Goal: Task Accomplishment & Management: Complete application form

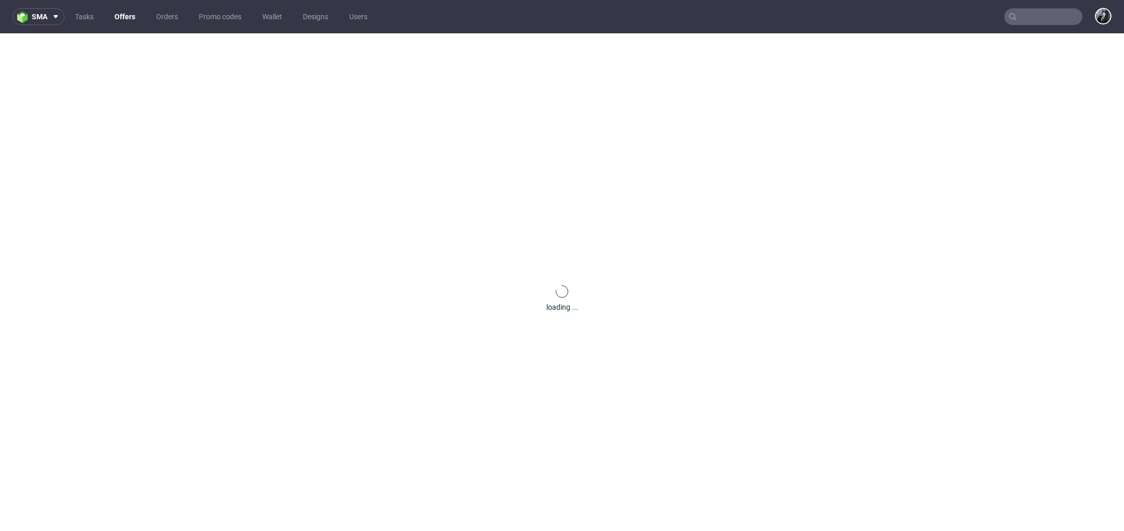
click at [122, 19] on link "Offers" at bounding box center [124, 16] width 33 height 17
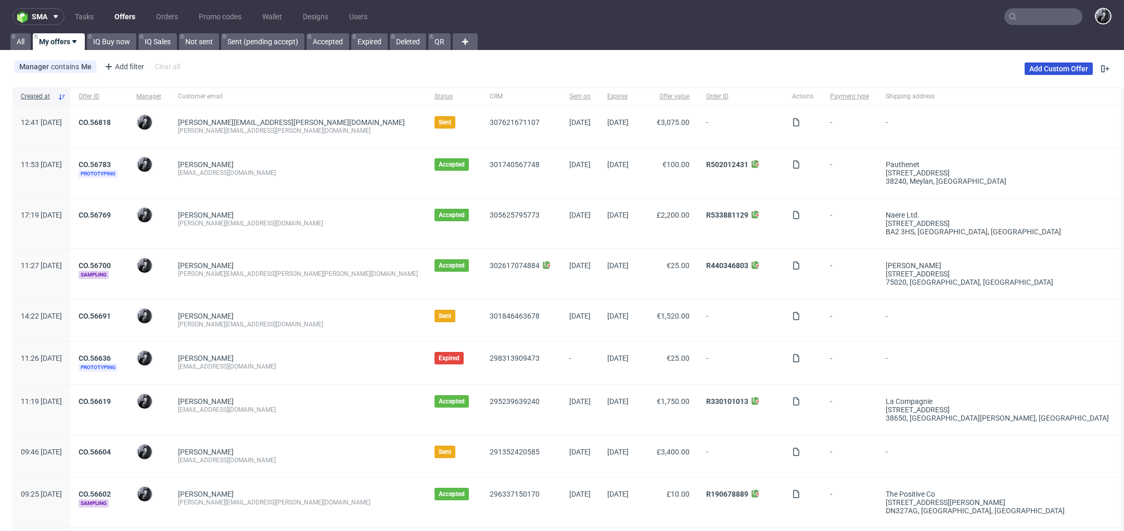
click at [1037, 72] on link "Add Custom Offer" at bounding box center [1058, 68] width 68 height 12
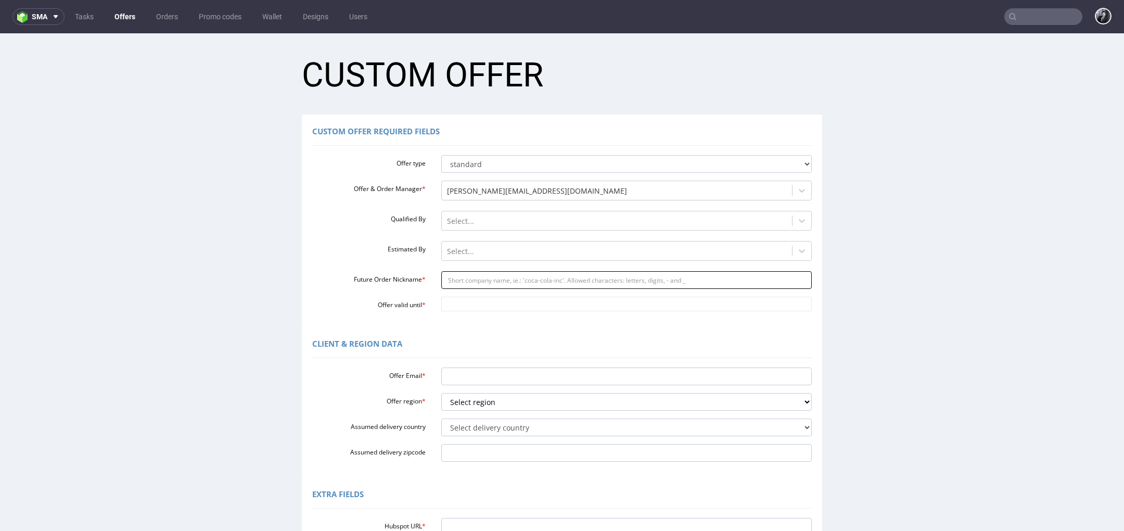
click at [515, 282] on input "Future Order Nickname *" at bounding box center [626, 280] width 371 height 18
paste input "dawidklamkaubierzswojescianypl"
type input "dawidklamkaubierzswojescianypl"
click at [480, 374] on input "Offer Email *" at bounding box center [626, 376] width 371 height 18
paste input "dawid.klamka@ubierzswojesciany.pl"
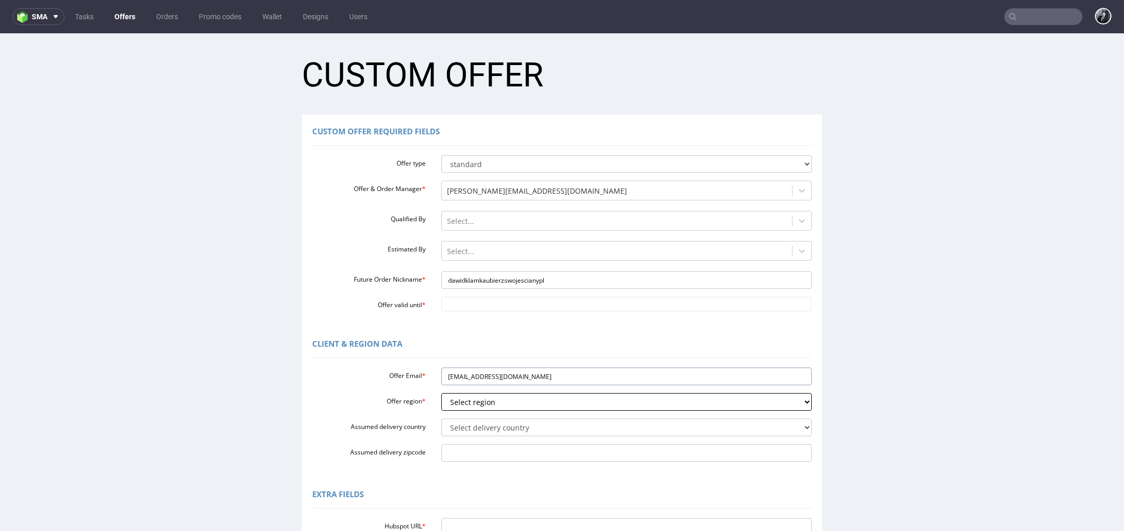
type input "dawid.klamka@ubierzswojesciany.pl"
click at [504, 403] on select "Select region eu gb de pl fr it es" at bounding box center [626, 402] width 371 height 18
select select "pl"
click at [441, 393] on select "Select region eu gb de pl fr it es" at bounding box center [626, 402] width 371 height 18
click at [515, 424] on select "Select delivery country Andorra Afghanistan Anguilla Albania Armenia Antarctica…" at bounding box center [626, 427] width 371 height 18
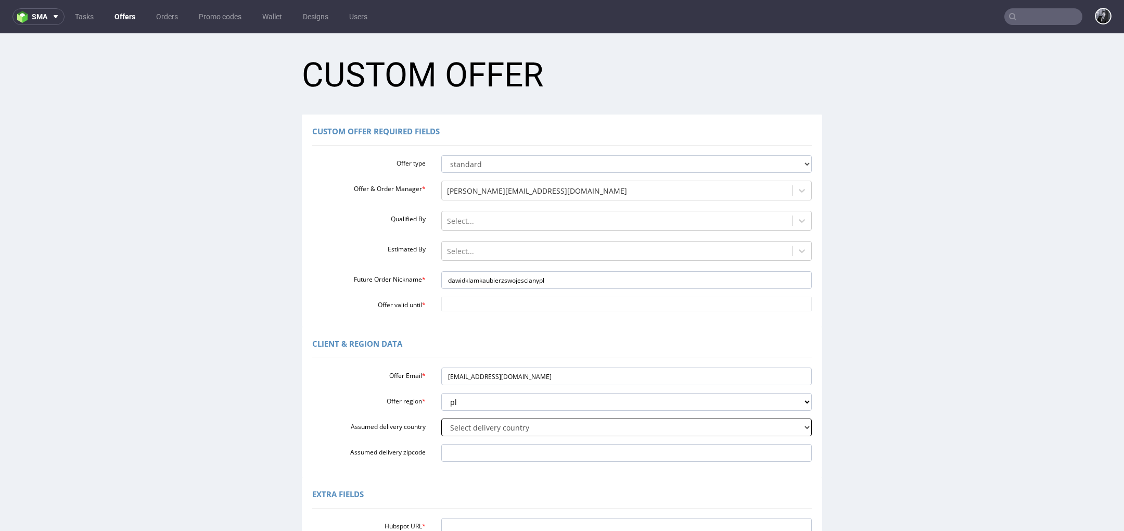
click at [608, 430] on select "Select delivery country Andorra Afghanistan Anguilla Albania Armenia Antarctica…" at bounding box center [626, 427] width 371 height 18
select select "179"
click at [441, 418] on select "Select delivery country Andorra Afghanistan Anguilla Albania Armenia Antarctica…" at bounding box center [626, 427] width 371 height 18
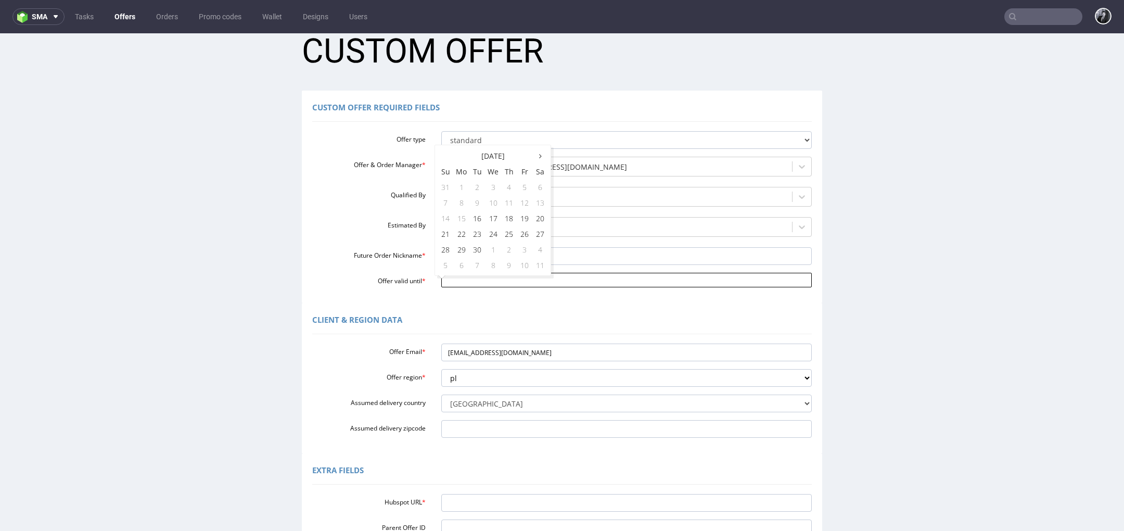
click at [483, 284] on input "Offer valid until *" at bounding box center [626, 280] width 371 height 15
click at [519, 218] on td "19" at bounding box center [525, 218] width 16 height 16
type input "2025-09-19"
click at [526, 286] on input "2025-09-19" at bounding box center [626, 280] width 371 height 15
click at [523, 310] on div "Client & Region data" at bounding box center [561, 321] width 499 height 25
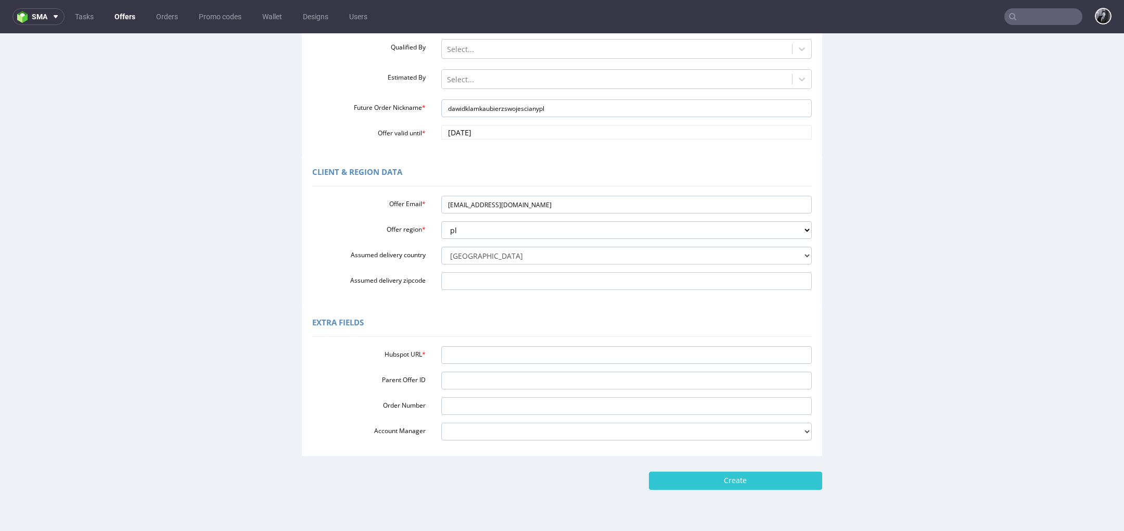
scroll to position [173, 0]
click at [478, 353] on input "Hubspot URL *" at bounding box center [626, 353] width 371 height 18
paste input "https://app-eu1.hubspot.com/contacts/25600958/record/0-3/307739272382"
type input "https://app-eu1.hubspot.com/contacts/25600958/record/0-3/307739272382"
click at [741, 482] on input "Create" at bounding box center [735, 479] width 173 height 18
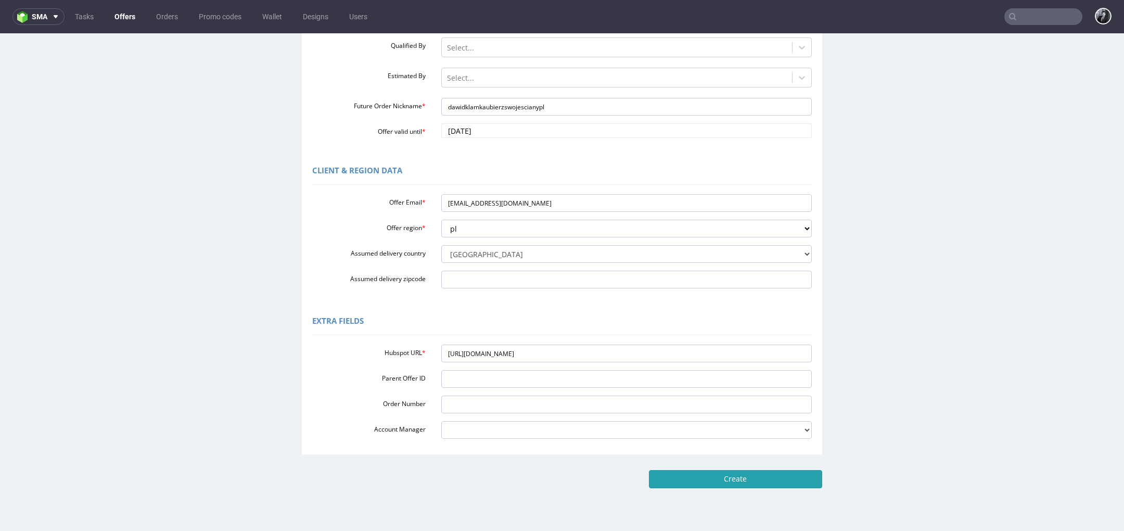
type input "Please wait..."
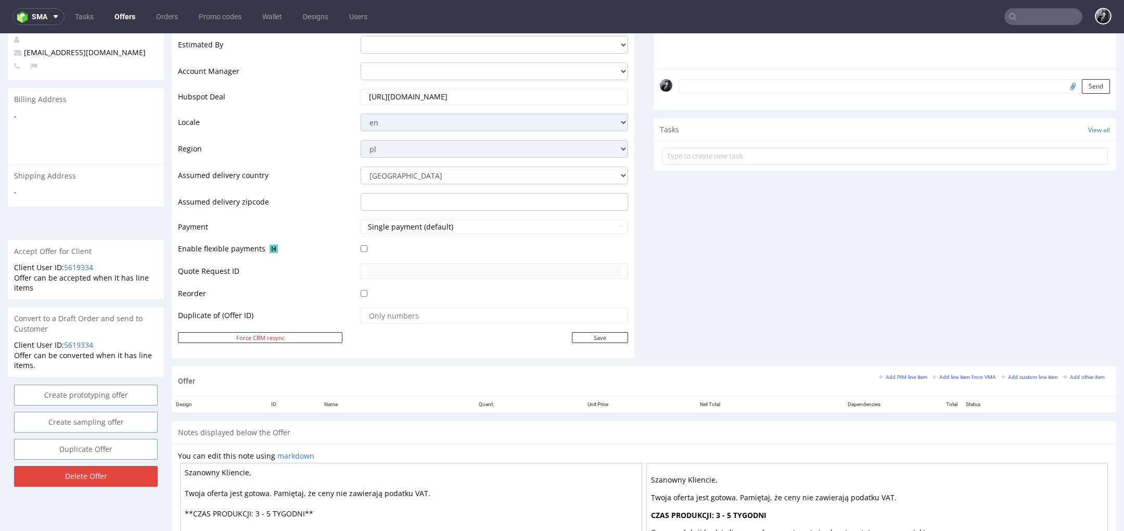
scroll to position [277, 0]
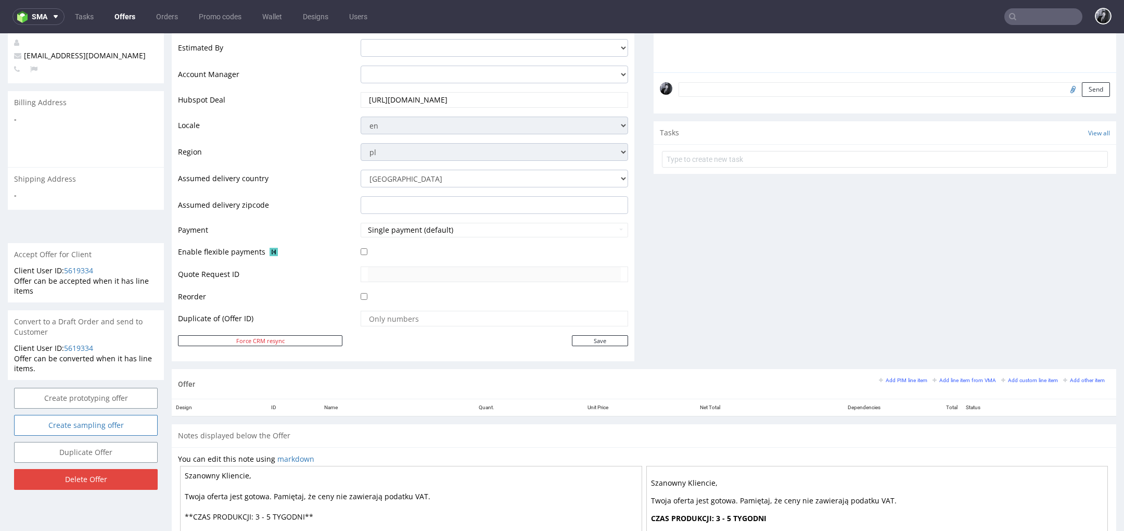
click at [115, 415] on link "Create sampling offer" at bounding box center [86, 425] width 144 height 21
click at [69, 388] on link "Yes" at bounding box center [70, 387] width 30 height 16
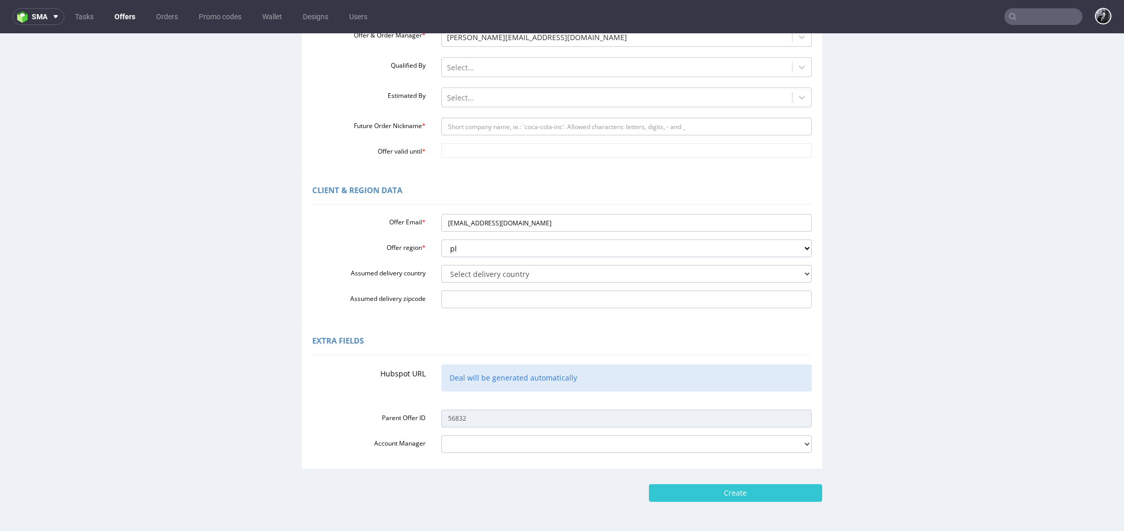
scroll to position [151, 0]
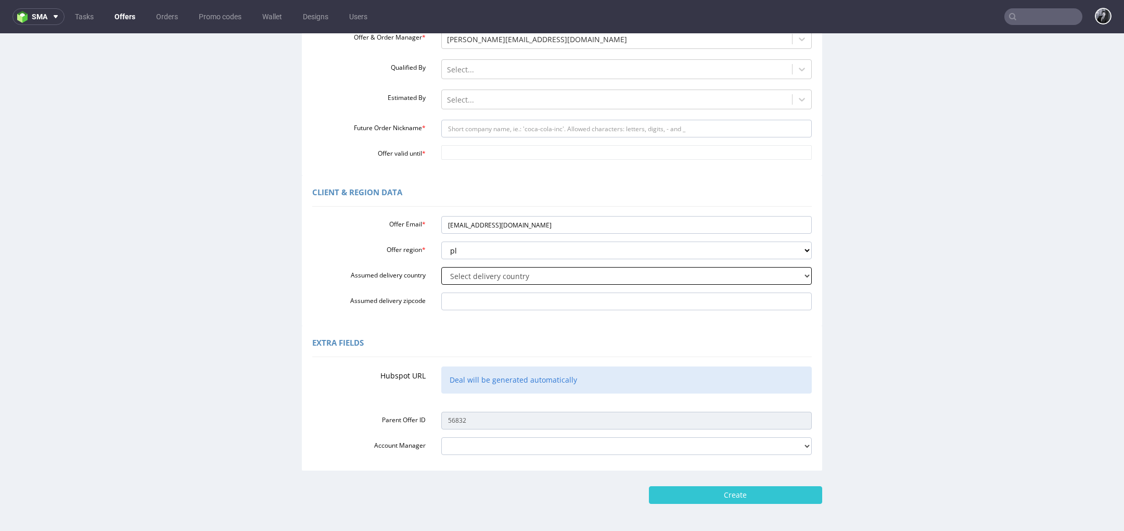
click at [496, 281] on select "Select delivery country Andorra Afghanistan Anguilla Albania Armenia Antarctica…" at bounding box center [626, 276] width 371 height 18
click at [498, 277] on select "Select delivery country Andorra Afghanistan Anguilla Albania Armenia Antarctica…" at bounding box center [626, 276] width 371 height 18
click at [473, 273] on select "Select delivery country Andorra Afghanistan Anguilla Albania Armenia Antarctica…" at bounding box center [626, 276] width 371 height 18
click at [499, 275] on select "Select delivery country Andorra Afghanistan Anguilla Albania Armenia Antarctica…" at bounding box center [626, 276] width 371 height 18
select select "179"
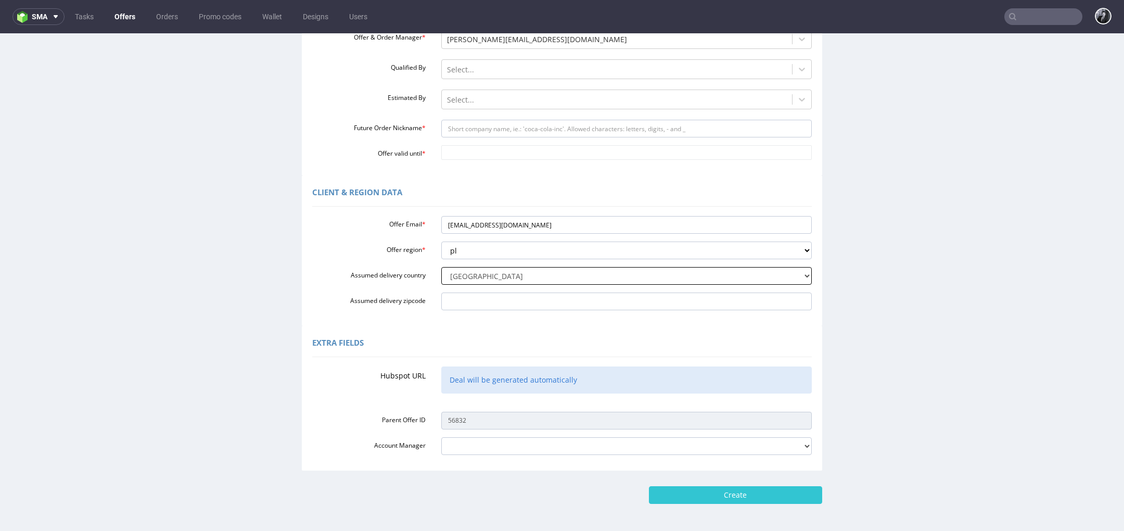
click at [441, 267] on select "Select delivery country Andorra Afghanistan Anguilla Albania Armenia Antarctica…" at bounding box center [626, 276] width 371 height 18
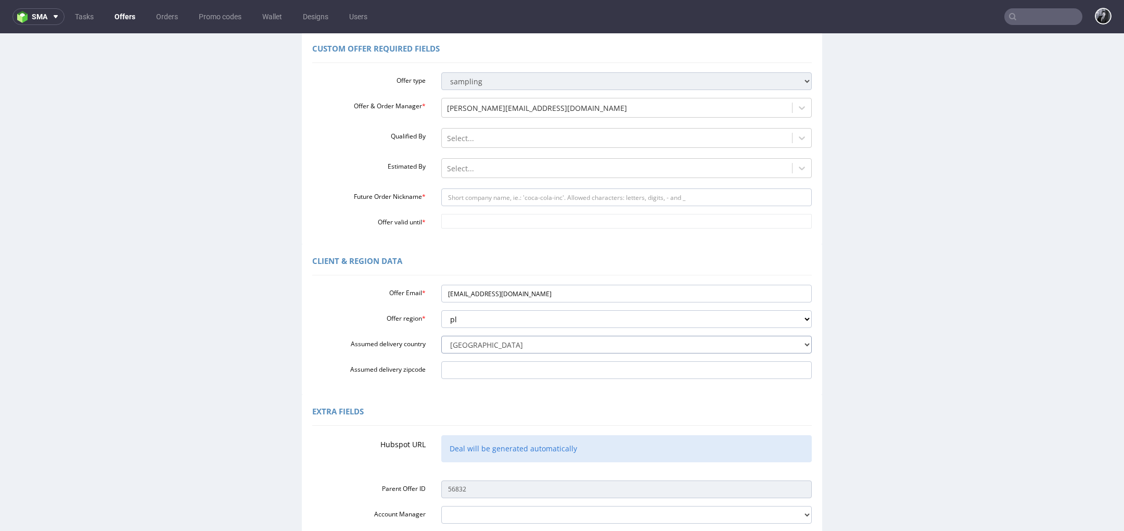
scroll to position [91, 0]
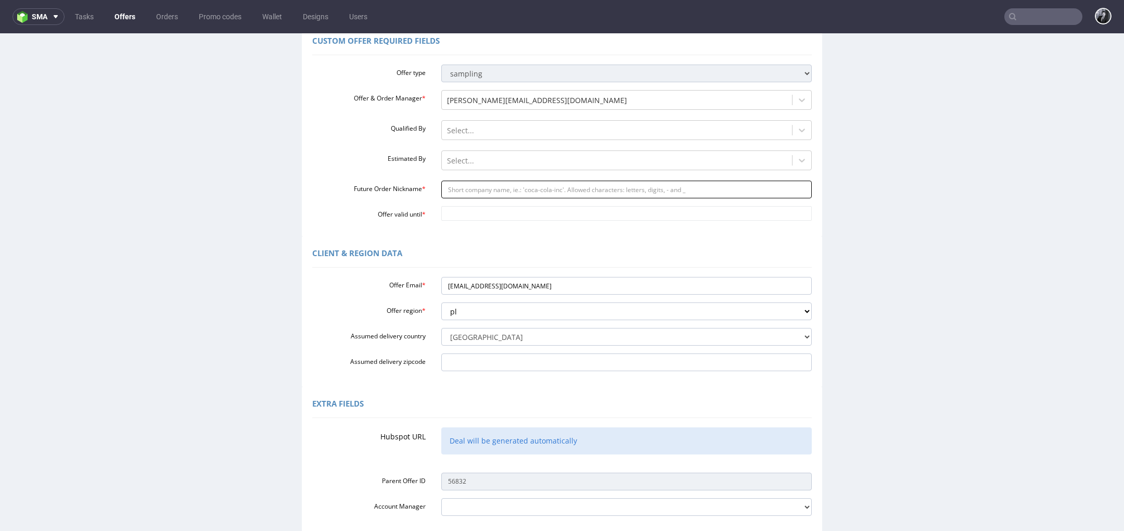
click at [549, 191] on input "Future Order Nickname *" at bounding box center [626, 190] width 371 height 18
paste input "httpsapp-eu1hubspotcomcontacts25600958record0-3307739272382"
type input "httpsapp-eu1hubspotcomcontacts25600958record0-3307739272382"
drag, startPoint x: 659, startPoint y: 189, endPoint x: 377, endPoint y: 189, distance: 282.0
click at [377, 189] on div "Future Order Nickname * httpsapp-eu1hubspotcomcontacts25600958record0-330773927…" at bounding box center [561, 190] width 515 height 18
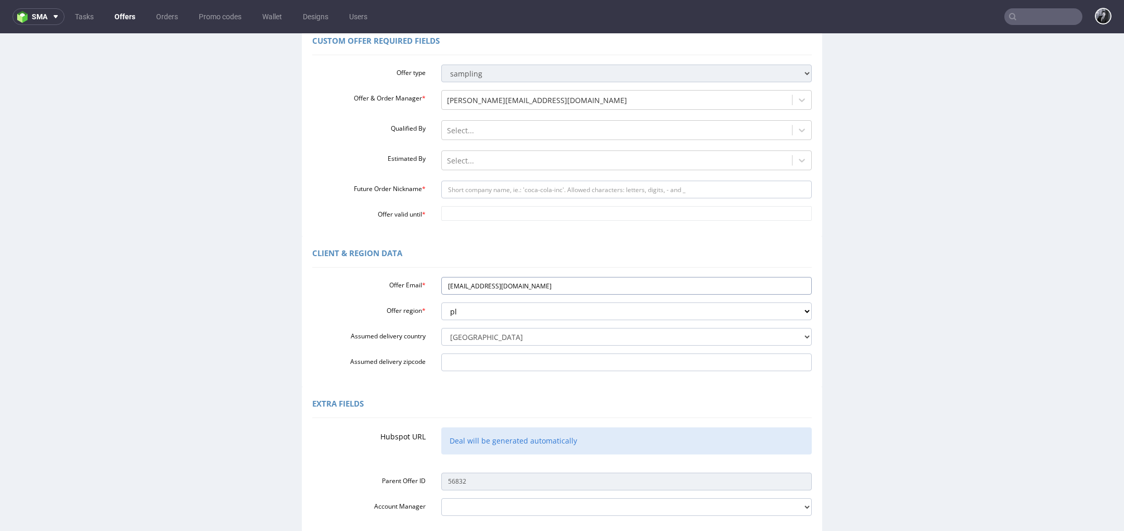
drag, startPoint x: 566, startPoint y: 286, endPoint x: 391, endPoint y: 287, distance: 175.3
click at [391, 287] on div "Offer Email * dawid.klamka@ubierzswojesciany.pl" at bounding box center [561, 286] width 515 height 18
click at [480, 195] on input "Future Order Nickname *" at bounding box center [626, 190] width 371 height 18
paste input "dawidklamkaubierzswojescianypl"
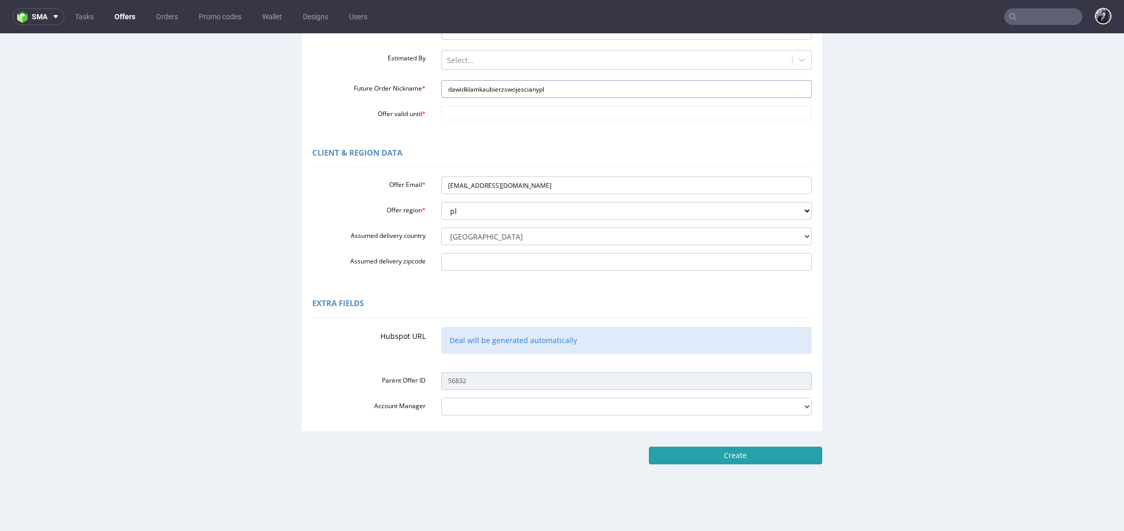
type input "dawidklamkaubierzswojescianypl"
click at [752, 460] on input "Create" at bounding box center [735, 455] width 173 height 18
type input "Please wait..."
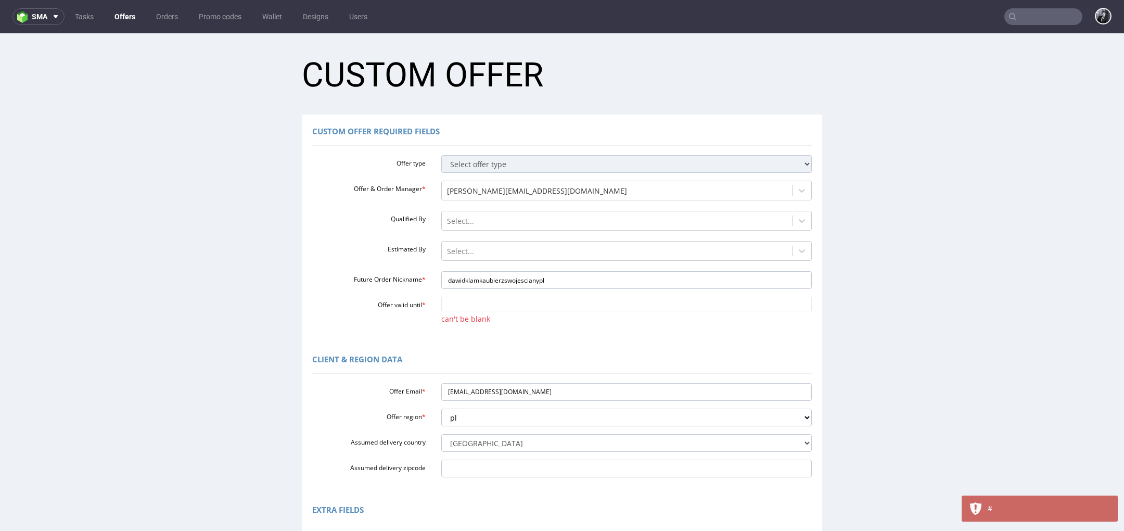
scroll to position [0, 0]
click at [556, 305] on input "Offer valid until *" at bounding box center [626, 304] width 371 height 15
click at [523, 242] on td "19" at bounding box center [525, 242] width 16 height 16
type input "2025-09-19"
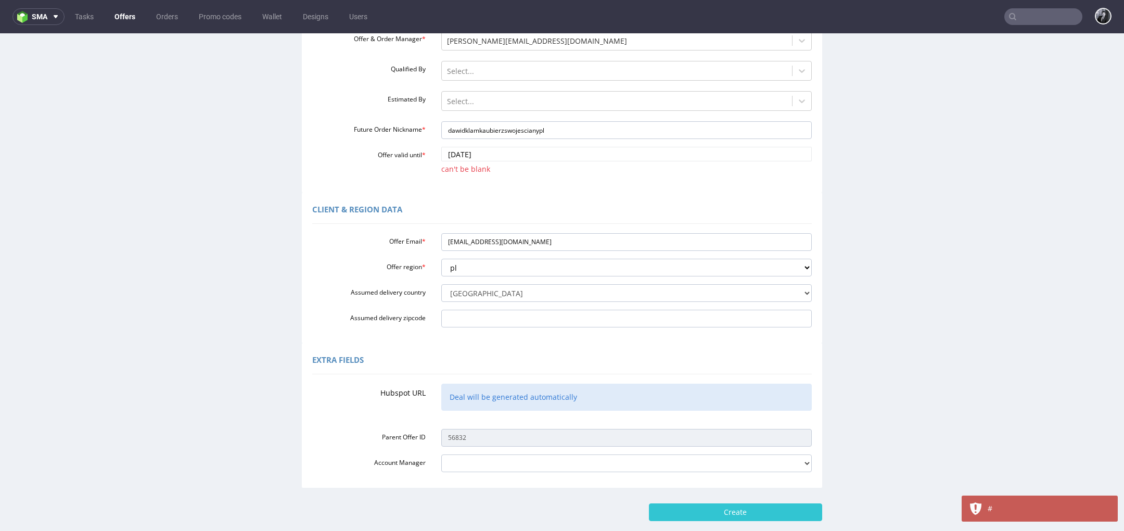
scroll to position [217, 0]
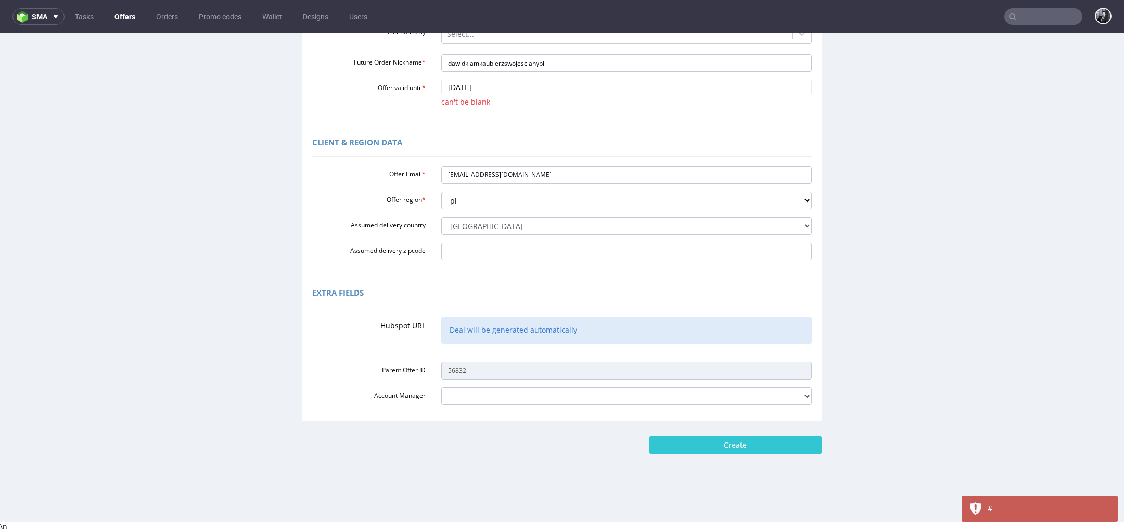
click at [749, 456] on div "Home Offers Duplicate Custom Offer Custom Offer Custom Offer Required Fields Of…" at bounding box center [562, 168] width 1124 height 705
click at [757, 453] on input "Create" at bounding box center [735, 445] width 173 height 18
type input "Please wait..."
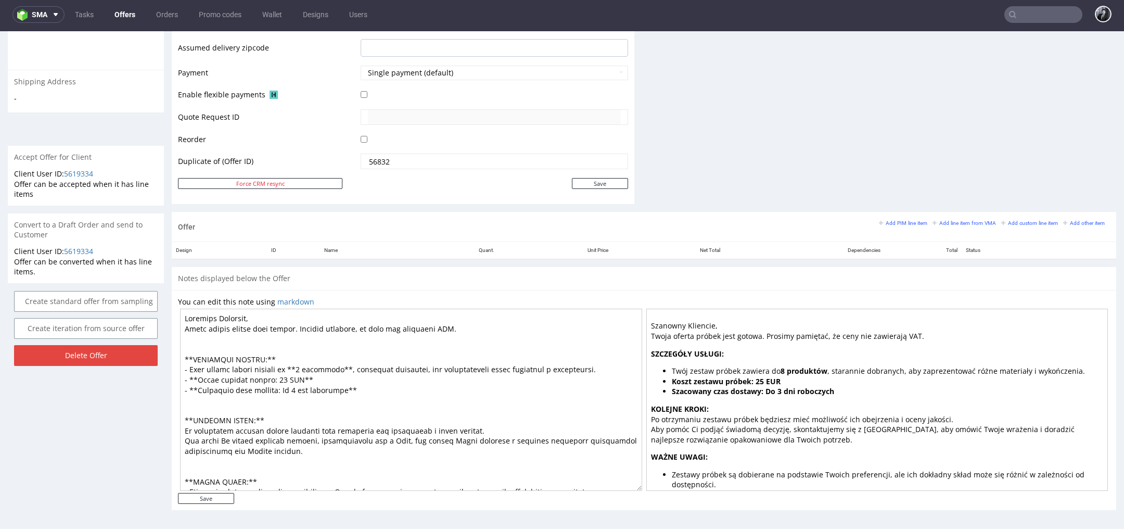
drag, startPoint x: 427, startPoint y: 370, endPoint x: 291, endPoint y: 367, distance: 135.8
click at [291, 367] on textarea at bounding box center [411, 400] width 462 height 182
click at [350, 379] on textarea "Szanowny Kliencie, Twoja oferta próbek jest gotowa. Prosimy pamiętać, że ceny n…" at bounding box center [411, 400] width 462 height 182
drag, startPoint x: 446, startPoint y: 368, endPoint x: 429, endPoint y: 368, distance: 17.7
click at [429, 368] on textarea "Szanowny Kliencie, Twoja oferta próbek jest gotowa. Prosimy pamiętać, że ceny n…" at bounding box center [411, 400] width 462 height 182
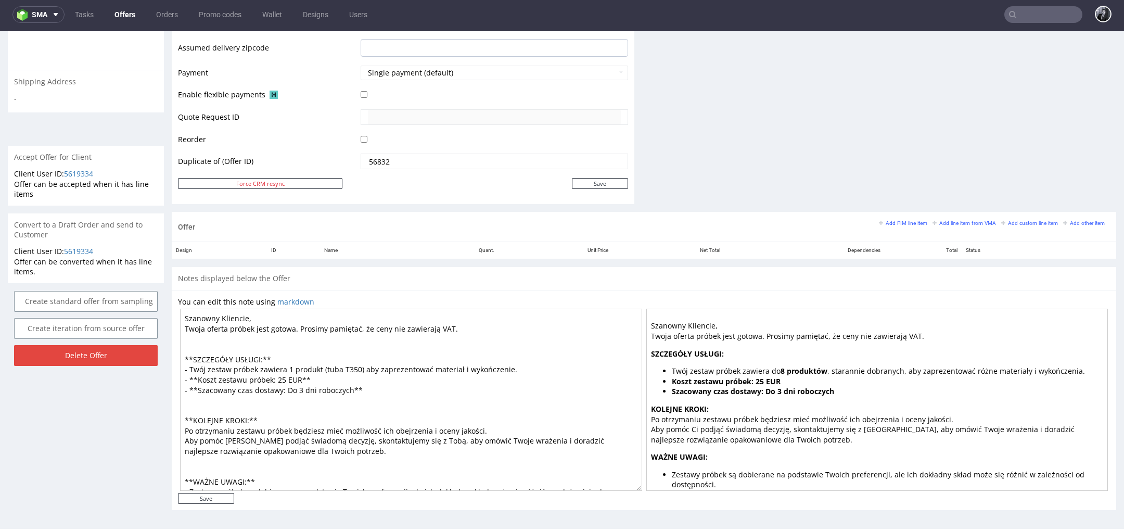
click at [283, 377] on textarea "Szanowny Kliencie, Twoja oferta próbek jest gotowa. Prosimy pamiętać, że ceny n…" at bounding box center [411, 400] width 462 height 182
click at [370, 389] on textarea "Szanowny Kliencie, Twoja oferta próbek jest gotowa. Prosimy pamiętać, że ceny n…" at bounding box center [411, 400] width 462 height 182
click at [292, 389] on textarea "Szanowny Kliencie, Twoja oferta próbek jest gotowa. Prosimy pamiętać, że ceny n…" at bounding box center [411, 400] width 462 height 182
click at [271, 376] on textarea "Szanowny Kliencie, Twoja oferta próbek jest gotowa. Prosimy pamiętać, że ceny n…" at bounding box center [411, 400] width 462 height 182
click at [269, 337] on textarea "Szanowny Kliencie, Twoja oferta próbek jest gotowa. Prosimy pamiętać, że ceny n…" at bounding box center [411, 400] width 462 height 182
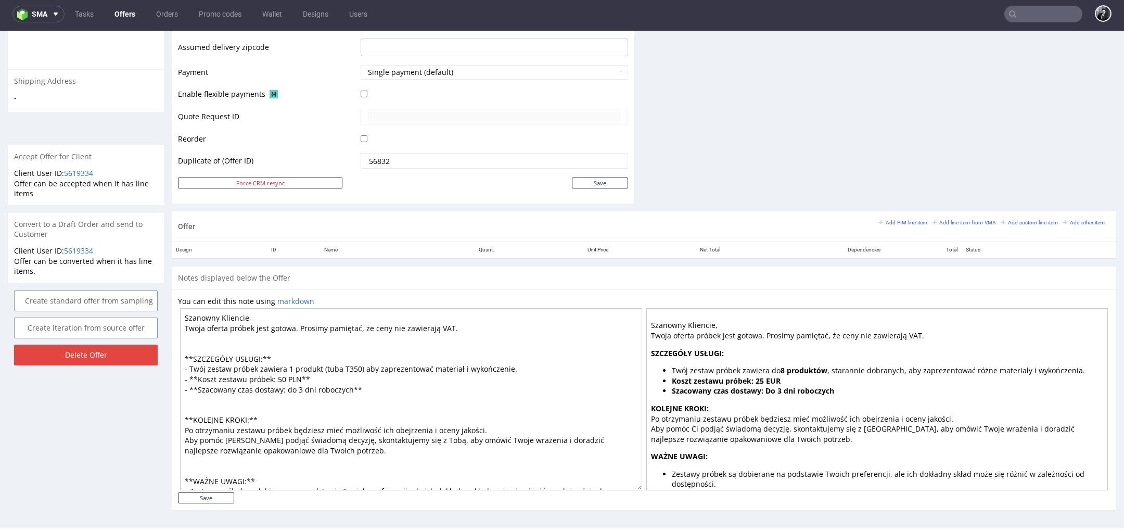
scroll to position [61, 0]
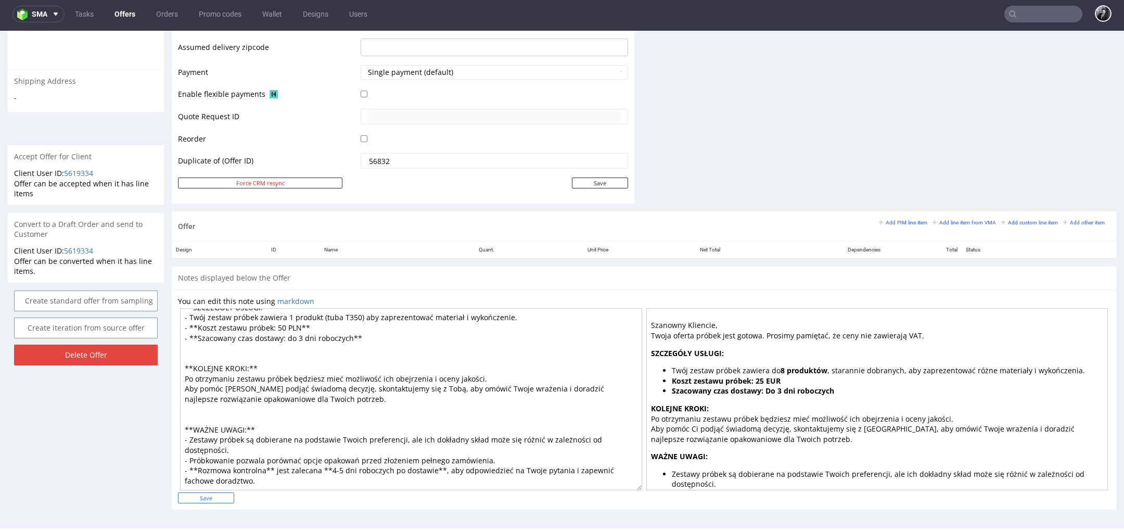
type textarea "Szanowny Kliencie, Twoja oferta próbek jest gotowa. Prosimy pamiętać, że ceny n…"
click at [225, 498] on input "Save" at bounding box center [206, 497] width 56 height 11
type input "In progress..."
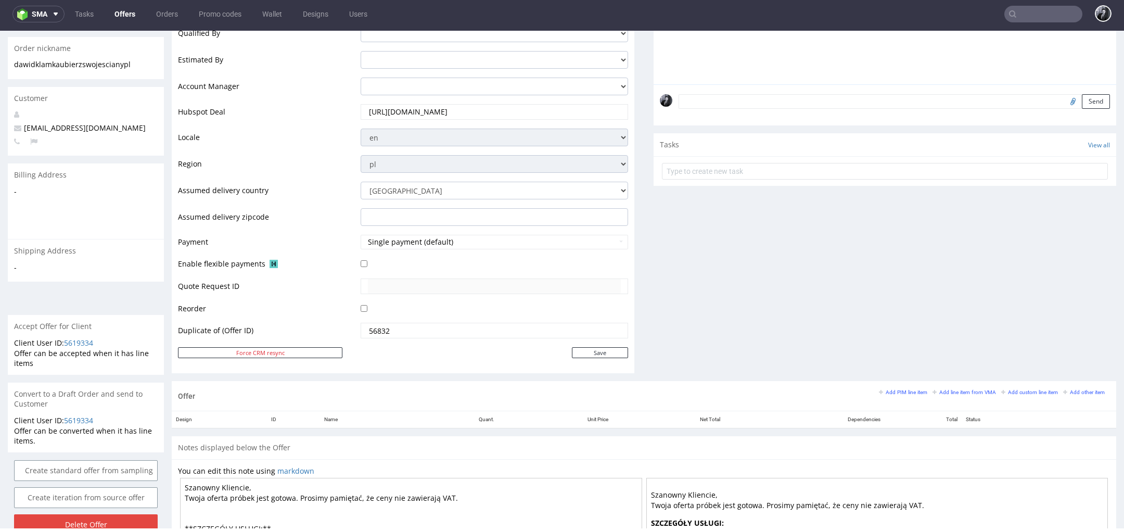
scroll to position [292, 0]
click at [894, 389] on small "Add PIM line item" at bounding box center [903, 391] width 48 height 6
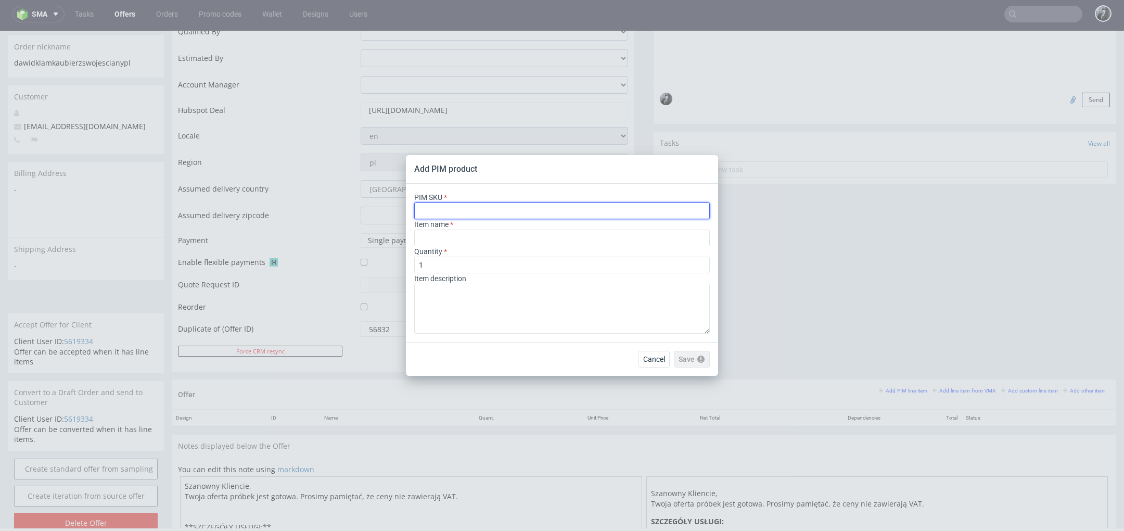
click at [559, 211] on input "text" at bounding box center [561, 210] width 295 height 17
paste input "tuba-papierowa-paper-can-19853"
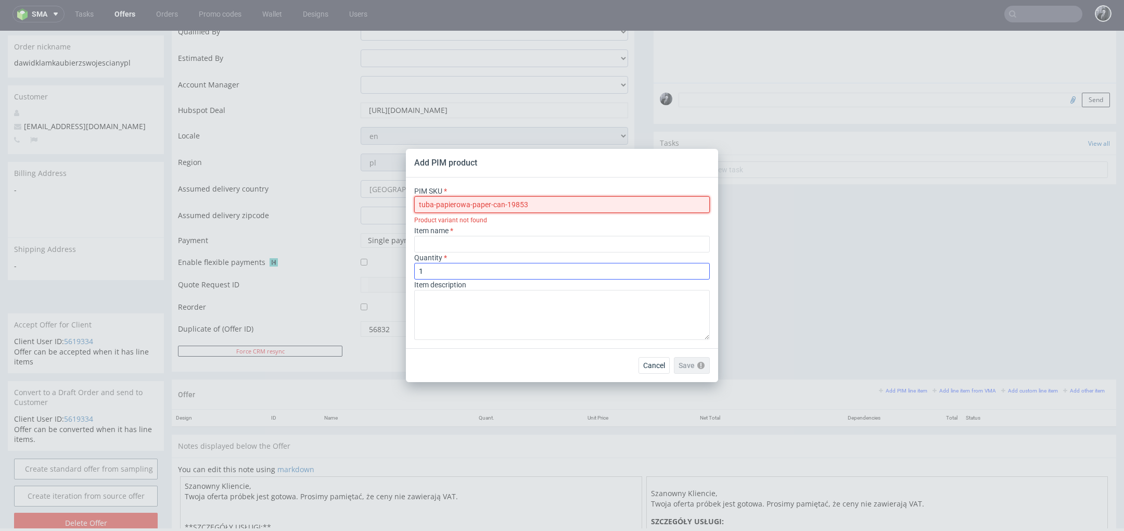
type input "tuba-papierowa-paper-can-19853"
click at [536, 266] on input "1" at bounding box center [561, 271] width 295 height 17
drag, startPoint x: 556, startPoint y: 208, endPoint x: 383, endPoint y: 206, distance: 172.2
click at [383, 206] on div "Add PIM product PIM SKU tuba-papierowa-paper-can-19853 Product variant not foun…" at bounding box center [562, 265] width 1124 height 531
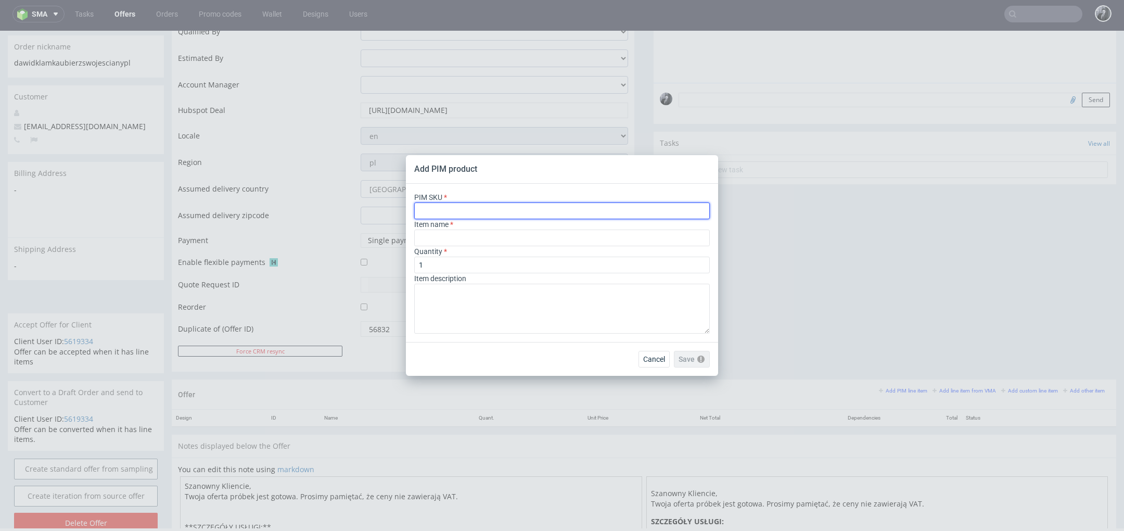
paste input "tuba-papierowa-paper-can-19853"
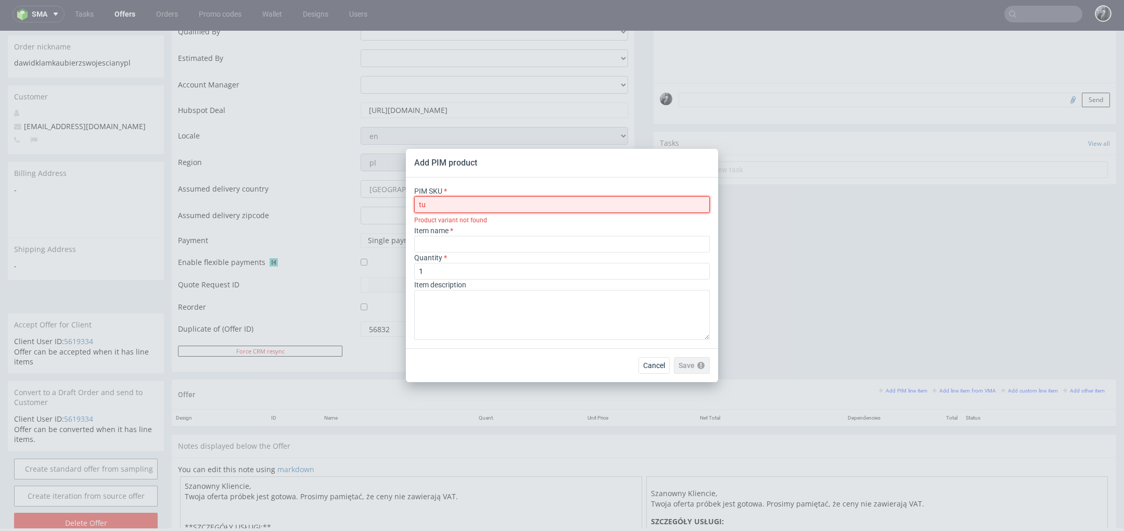
type input "t"
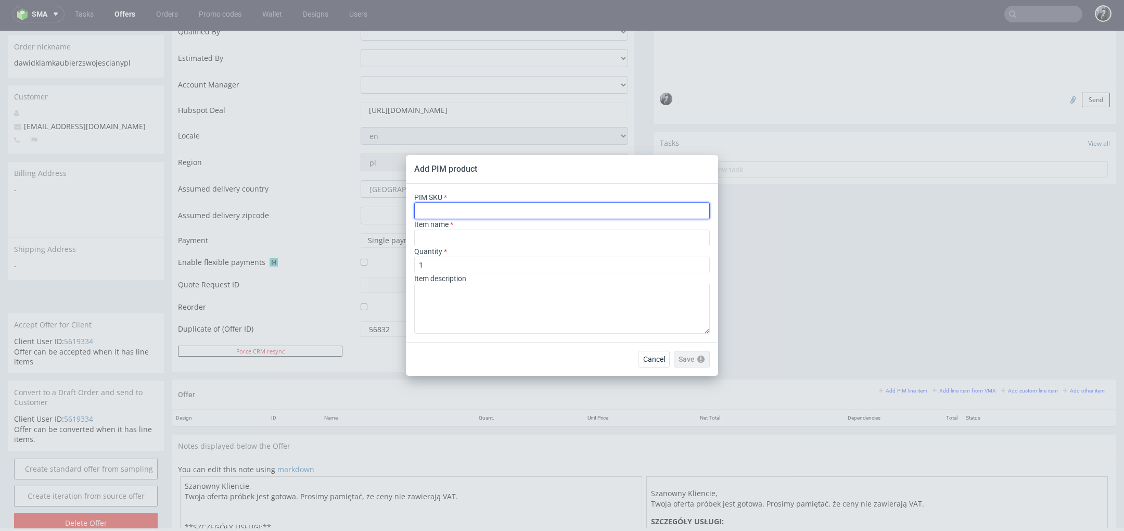
paste input "ph-283-14398"
type input "ph-283-14398"
type input "Paper Can"
type input "ph-283-14398"
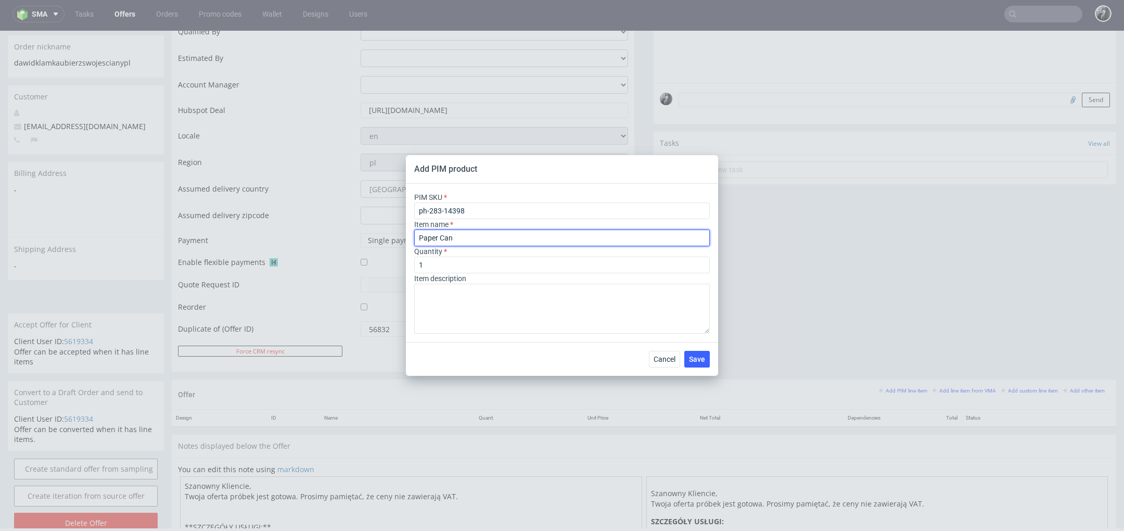
drag, startPoint x: 537, startPoint y: 243, endPoint x: 358, endPoint y: 241, distance: 179.0
click at [358, 241] on div "Add PIM product PIM SKU ph-283-14398 Item name Paper Can Quantity 1 Item descri…" at bounding box center [562, 265] width 1124 height 531
paste input "Tuba ozdobna T350 (9.9 x 35 cm)"
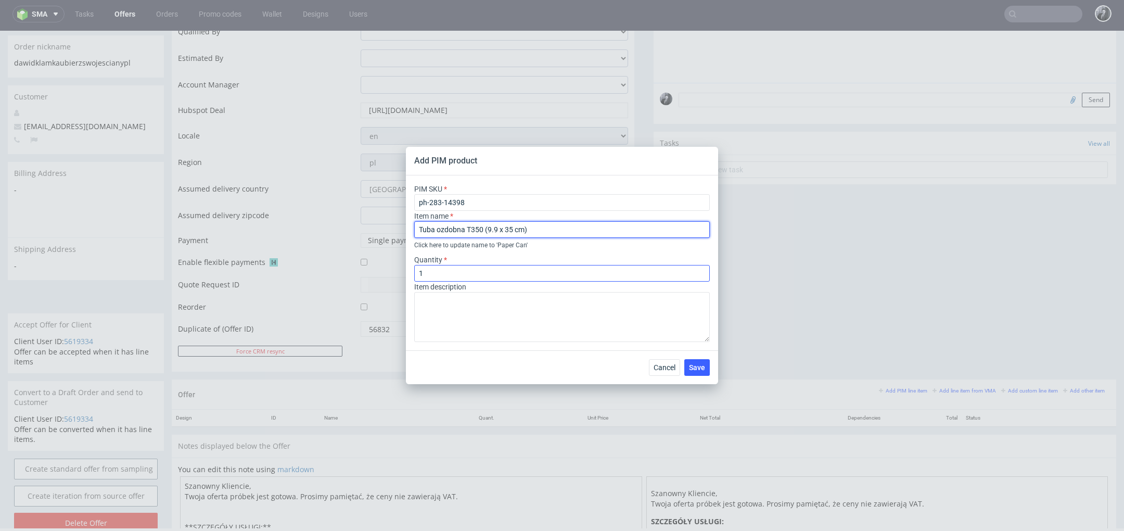
type input "Tuba ozdobna T350 (9.9 x 35 cm)"
click at [488, 275] on input "1" at bounding box center [561, 273] width 295 height 17
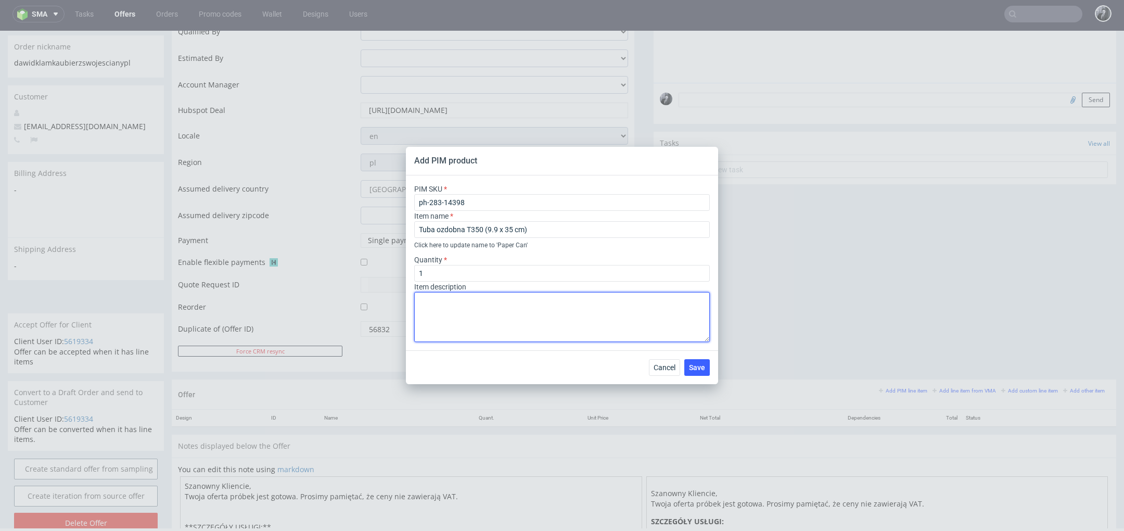
click at [476, 310] on textarea at bounding box center [561, 317] width 295 height 50
paste textarea "Material solid cardboard Closure type Metal Lid- Silver Print technique Digital…"
click at [418, 306] on textarea "Material solid cardboard Closure type Metal Lid- Silver Print technique Digital…" at bounding box center [561, 317] width 295 height 50
click at [420, 325] on textarea "Material : Solid cardboard Closure type Metal Lid- Silver Print technique Digit…" at bounding box center [561, 317] width 295 height 50
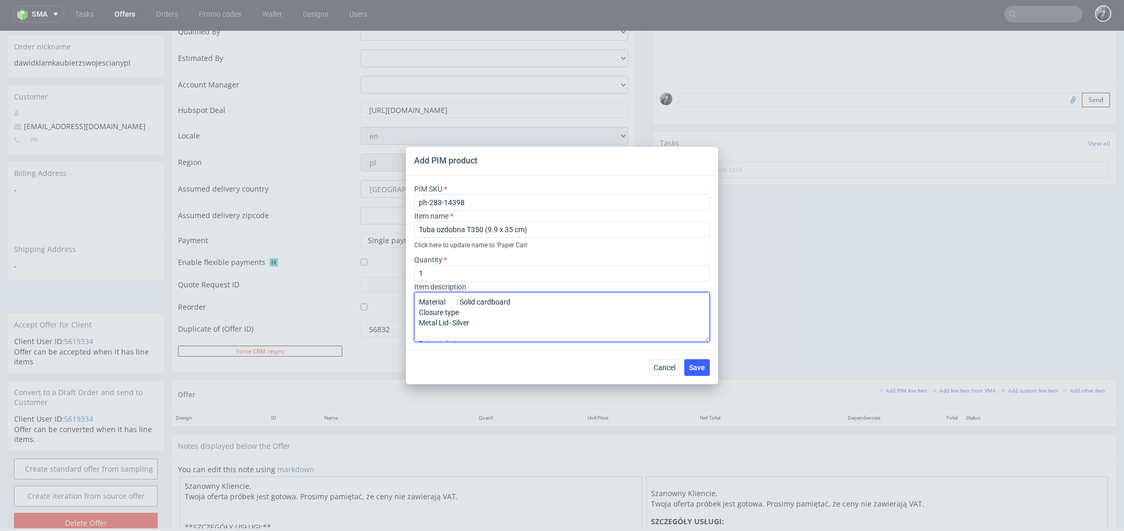
click at [419, 320] on textarea "Material : Solid cardboard Closure type Metal Lid- Silver Print technique Digit…" at bounding box center [561, 317] width 295 height 50
type textarea "Material : Solid cardboard Closure type : Metal Lid - Silver Print technique : …"
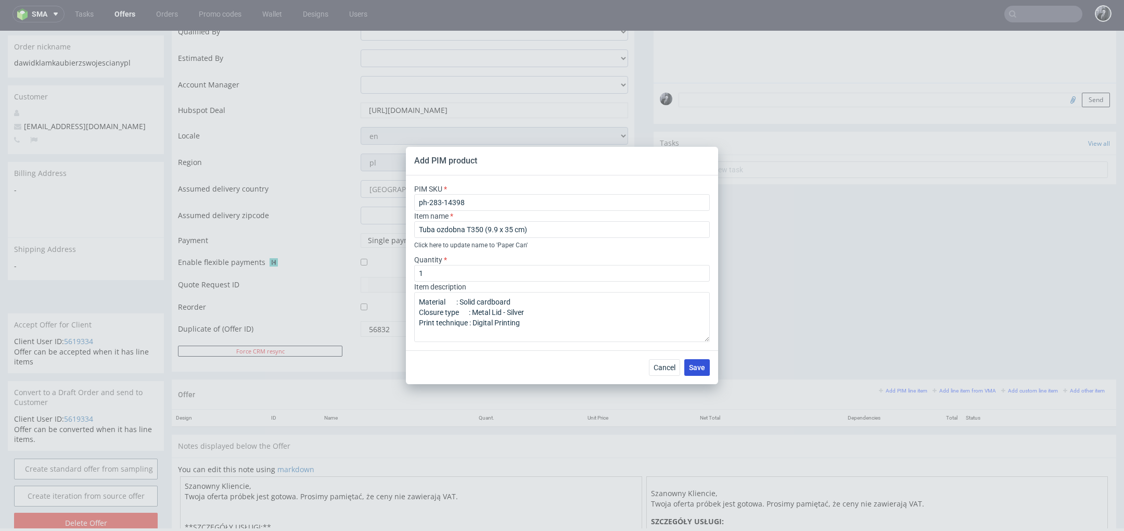
click at [698, 364] on span "Save" at bounding box center [697, 367] width 16 height 7
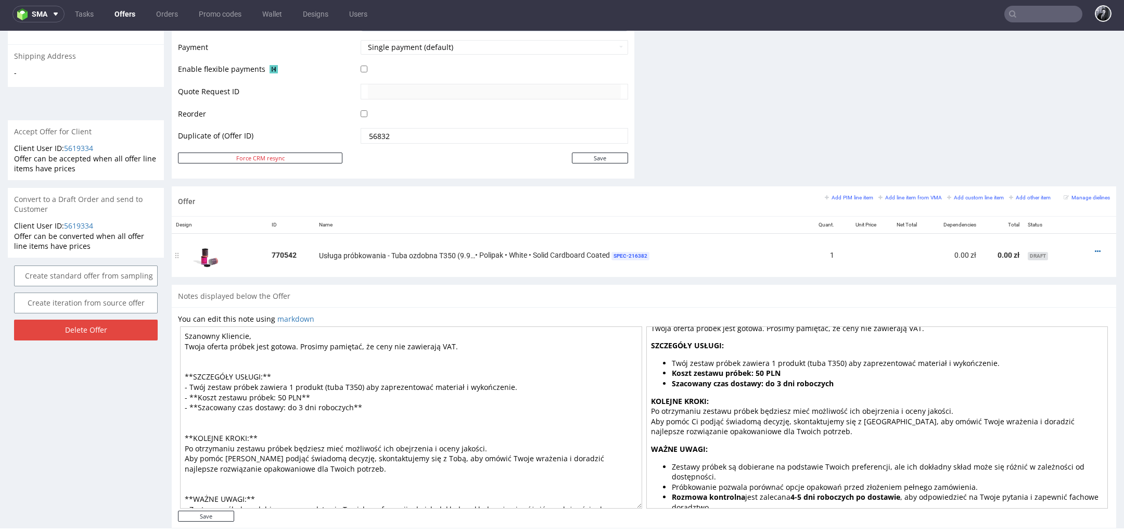
scroll to position [421, 0]
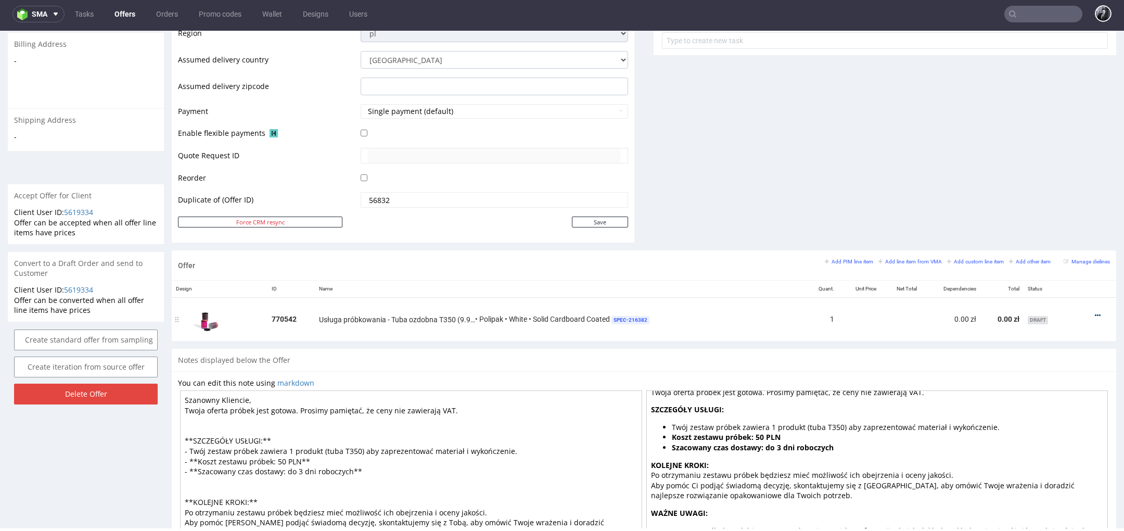
click at [1095, 313] on icon at bounding box center [1098, 315] width 6 height 7
click at [1040, 214] on span "Add sampling cost" at bounding box center [1050, 217] width 84 height 10
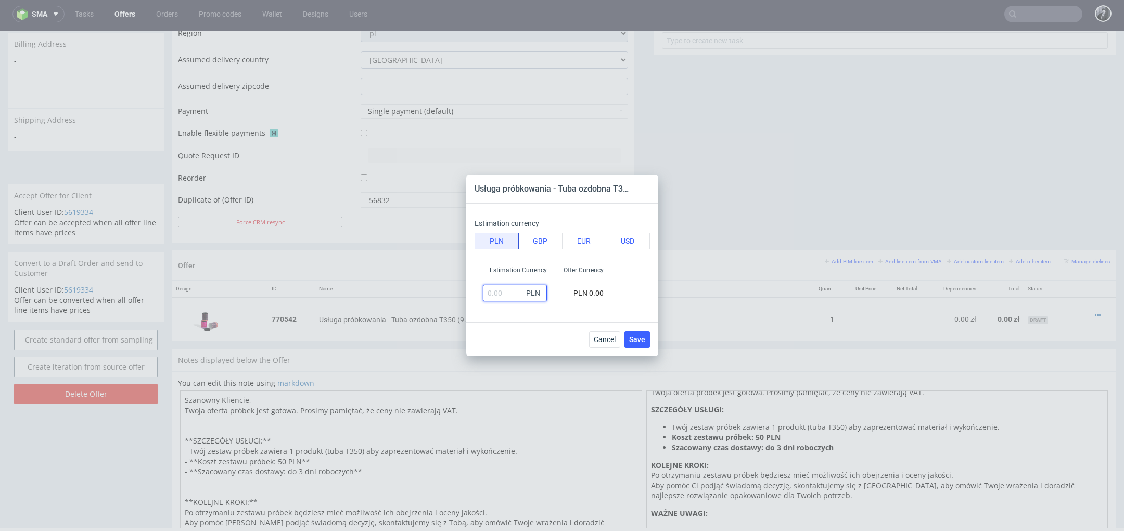
click at [511, 293] on input "text" at bounding box center [515, 293] width 64 height 17
type input "50"
click at [629, 282] on div "Estimation Currency 50 PLN Offer Currency PLN 50.00" at bounding box center [561, 284] width 175 height 44
click at [643, 342] on span "Save" at bounding box center [637, 339] width 16 height 7
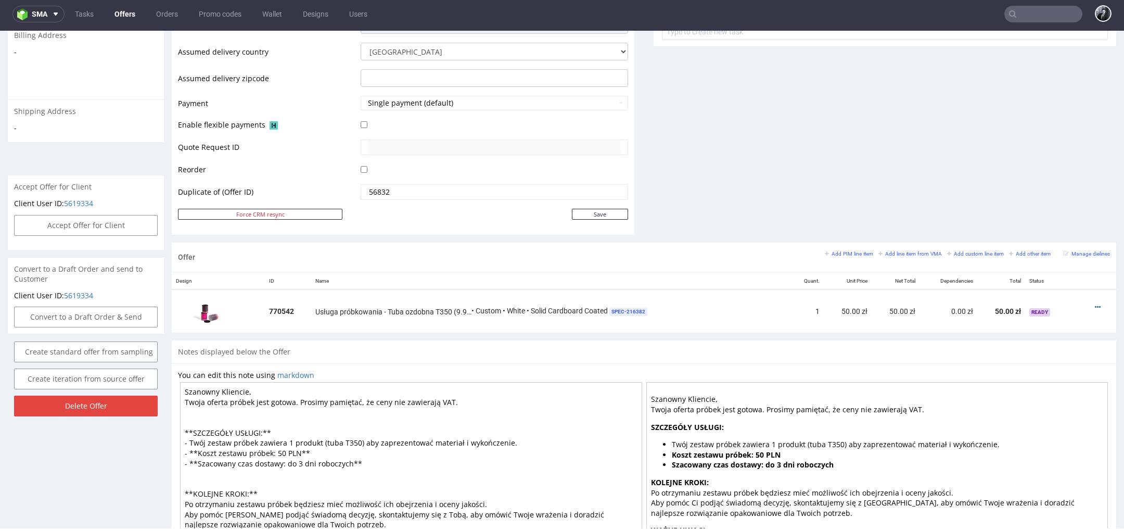
scroll to position [0, 0]
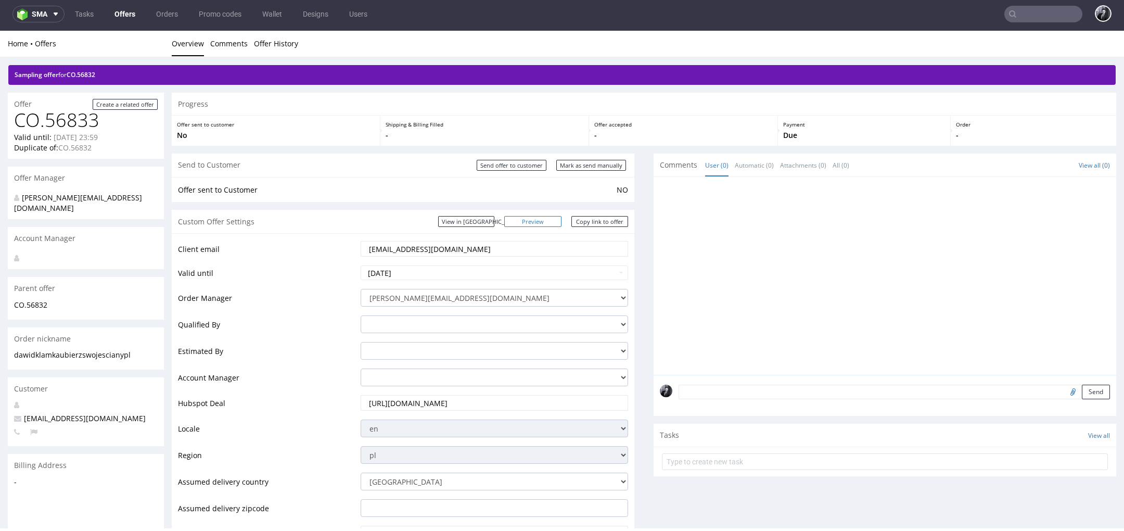
click at [546, 220] on link "Preview" at bounding box center [532, 221] width 57 height 11
click at [582, 185] on td "Offer sent to Customer" at bounding box center [396, 190] width 436 height 12
click at [516, 167] on input "Send offer to customer" at bounding box center [512, 165] width 70 height 11
type input "In progress..."
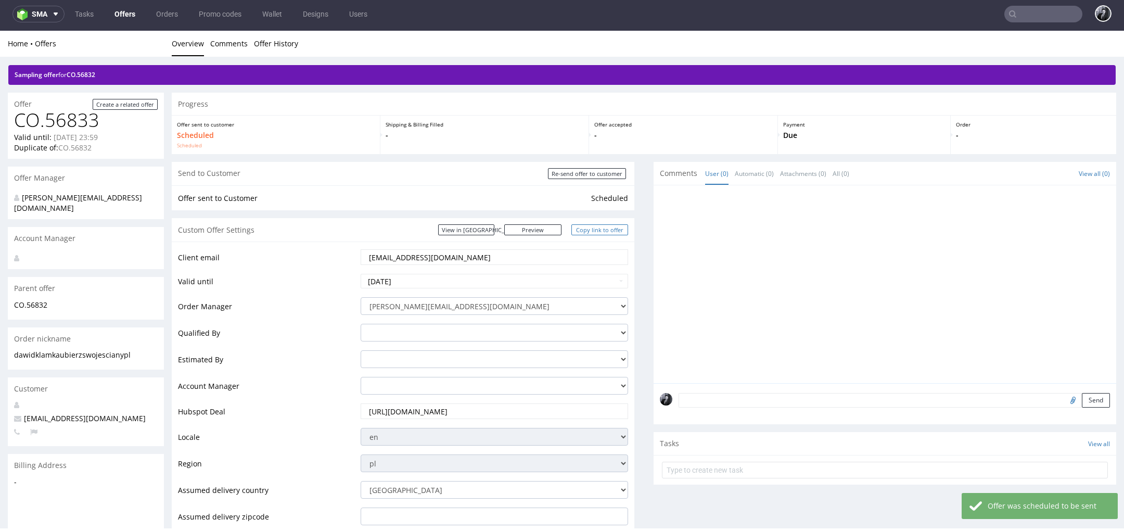
click at [593, 233] on link "Copy link to offer" at bounding box center [599, 229] width 57 height 11
click at [579, 230] on link "Copy link to offer" at bounding box center [599, 229] width 57 height 11
click at [124, 9] on link "Offers" at bounding box center [124, 14] width 33 height 17
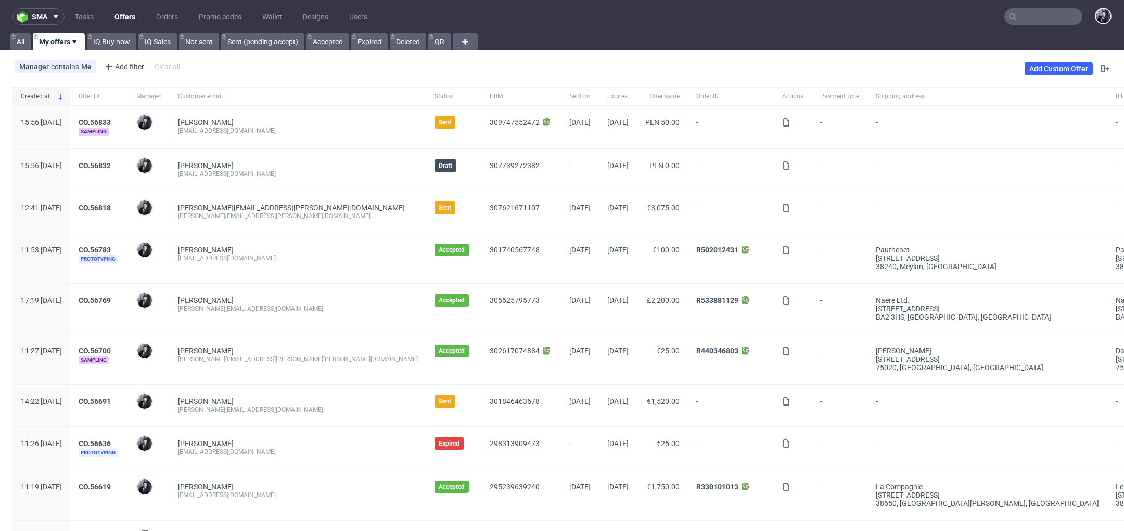
click at [1037, 23] on input "text" at bounding box center [1043, 16] width 78 height 17
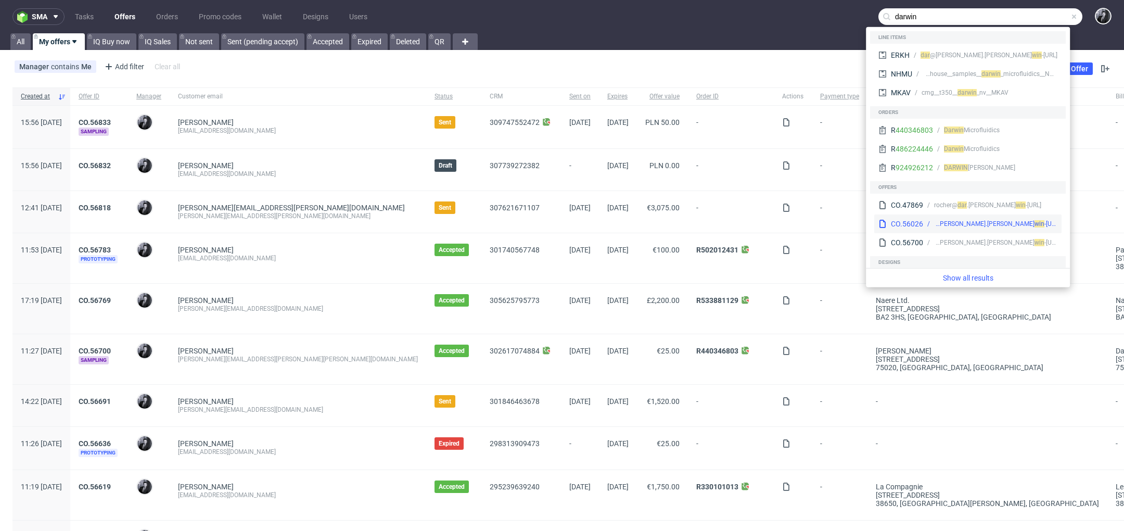
type input "darwin"
click at [962, 225] on div "antoine.lambert@ dar" at bounding box center [984, 223] width 100 height 9
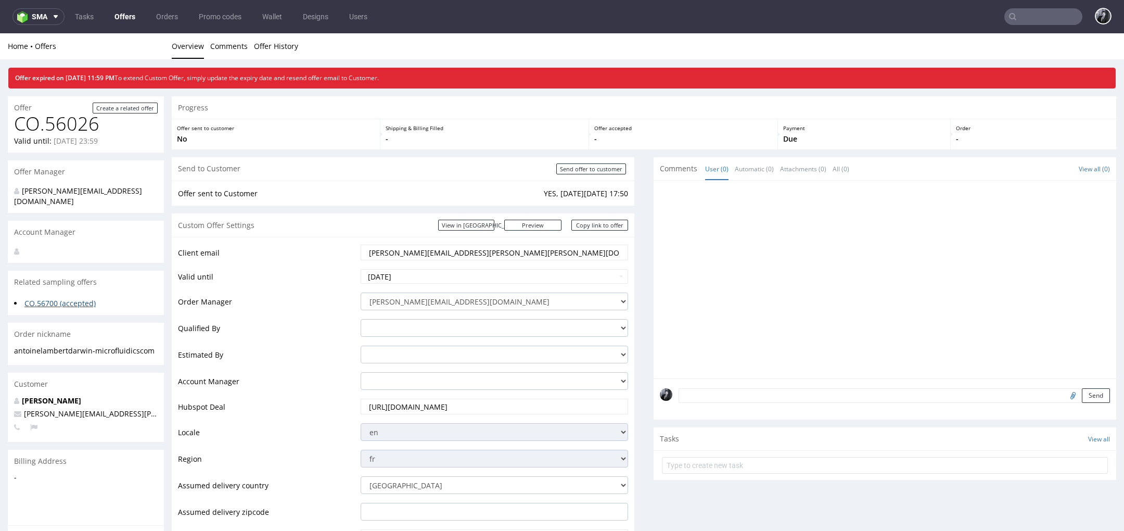
click at [66, 298] on link "CO.56700 (accepted)" at bounding box center [59, 303] width 71 height 10
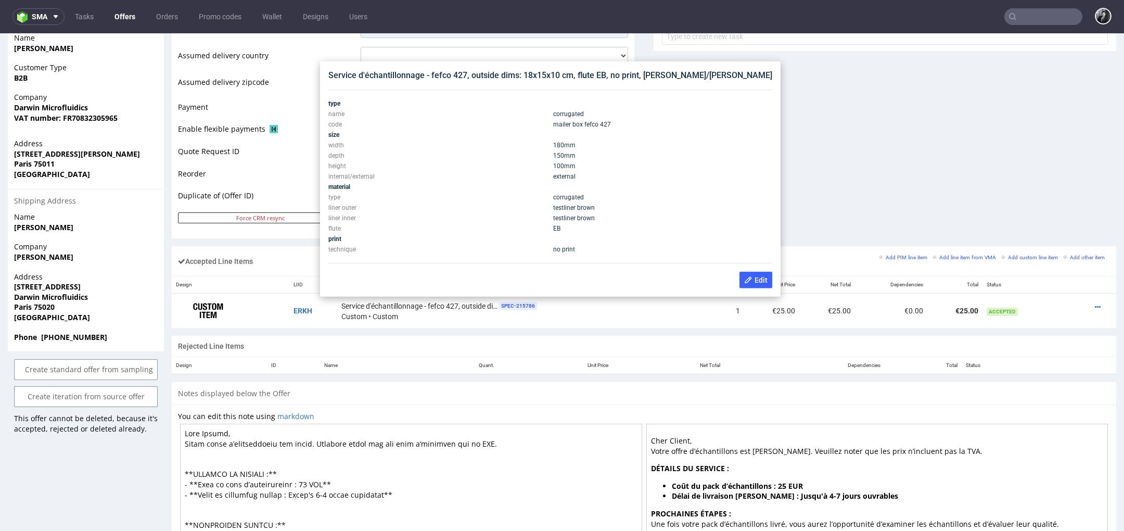
scroll to position [458, 0]
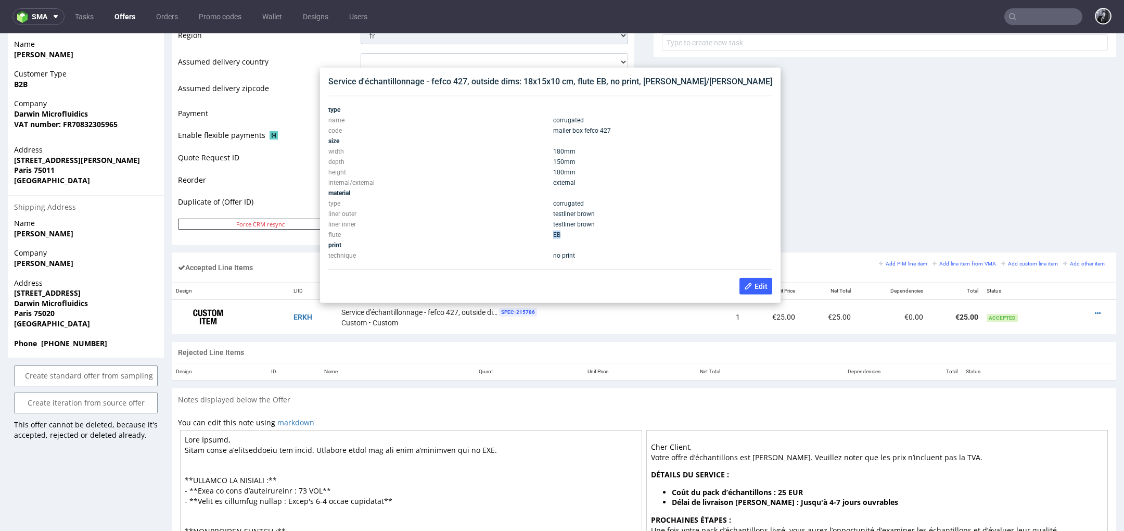
drag, startPoint x: 546, startPoint y: 235, endPoint x: 512, endPoint y: 234, distance: 34.3
click at [512, 234] on tr "flute EB" at bounding box center [550, 234] width 444 height 10
copy tr "EB"
